Goal: Navigation & Orientation: Find specific page/section

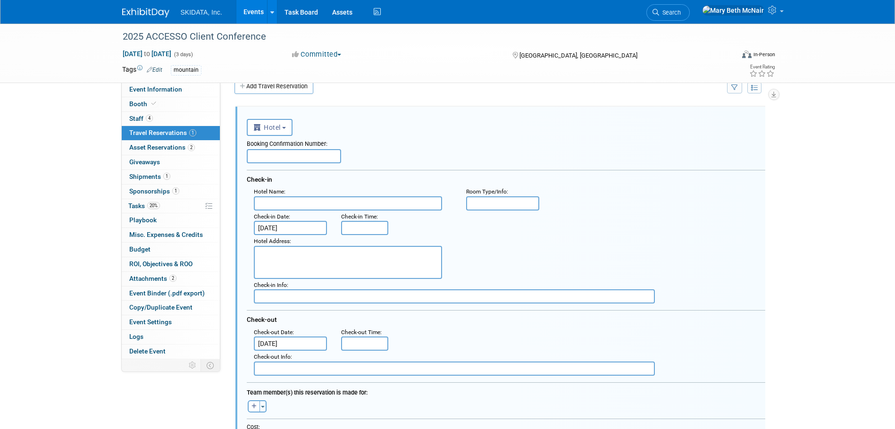
click at [243, 8] on link "Events" at bounding box center [253, 12] width 34 height 24
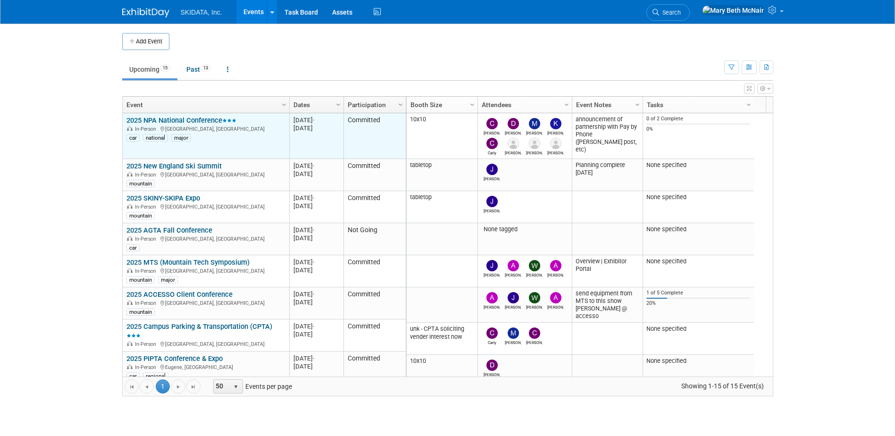
click at [162, 120] on link "2025 NPA National Conference" at bounding box center [181, 120] width 110 height 8
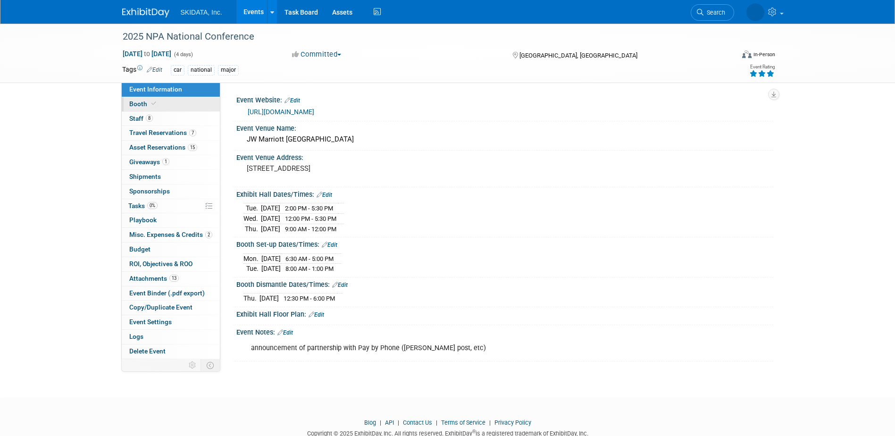
click at [138, 104] on span "Booth" at bounding box center [143, 104] width 29 height 8
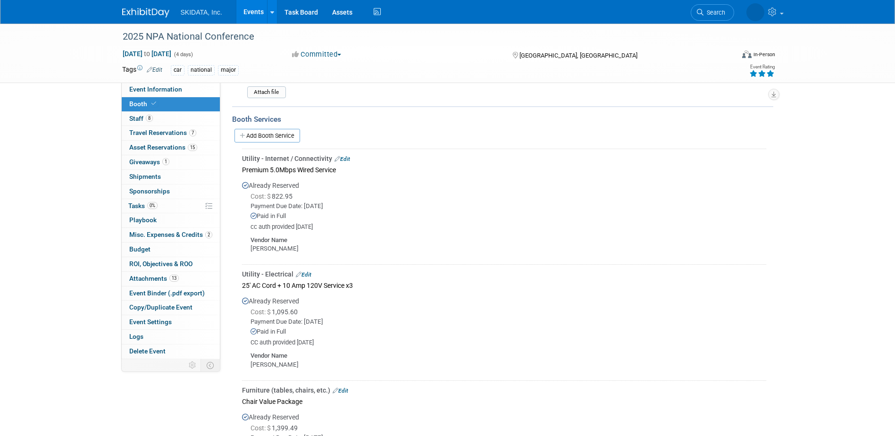
scroll to position [189, 0]
